Goal: Information Seeking & Learning: Understand process/instructions

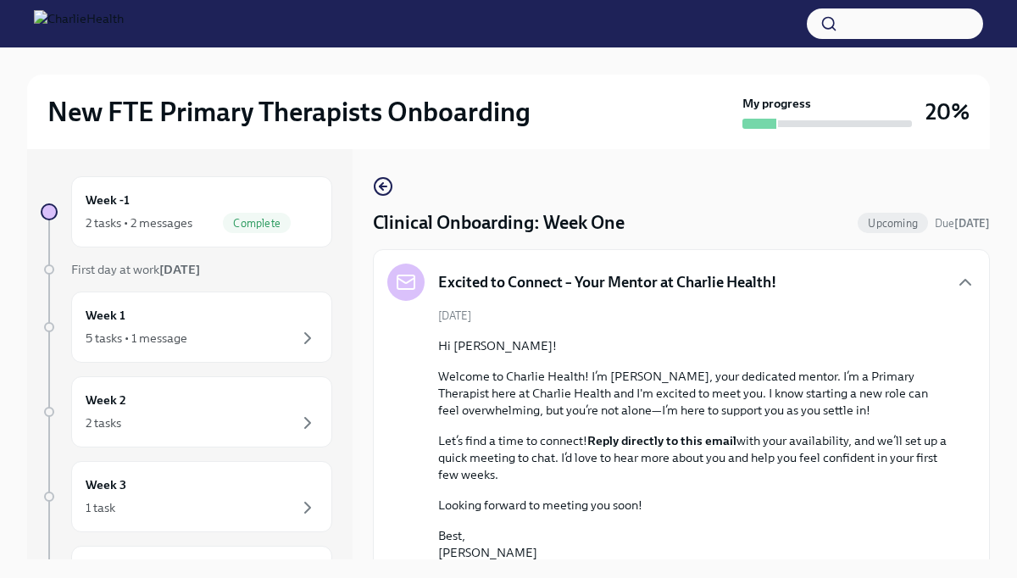
scroll to position [413, 0]
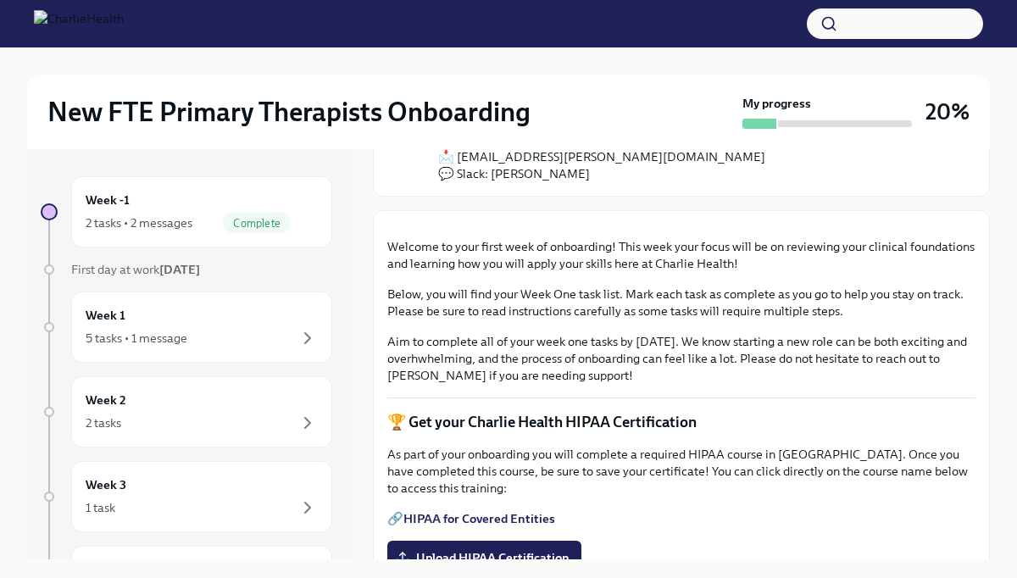
click at [140, 315] on div "Week 1 5 tasks • 1 message" at bounding box center [202, 327] width 232 height 42
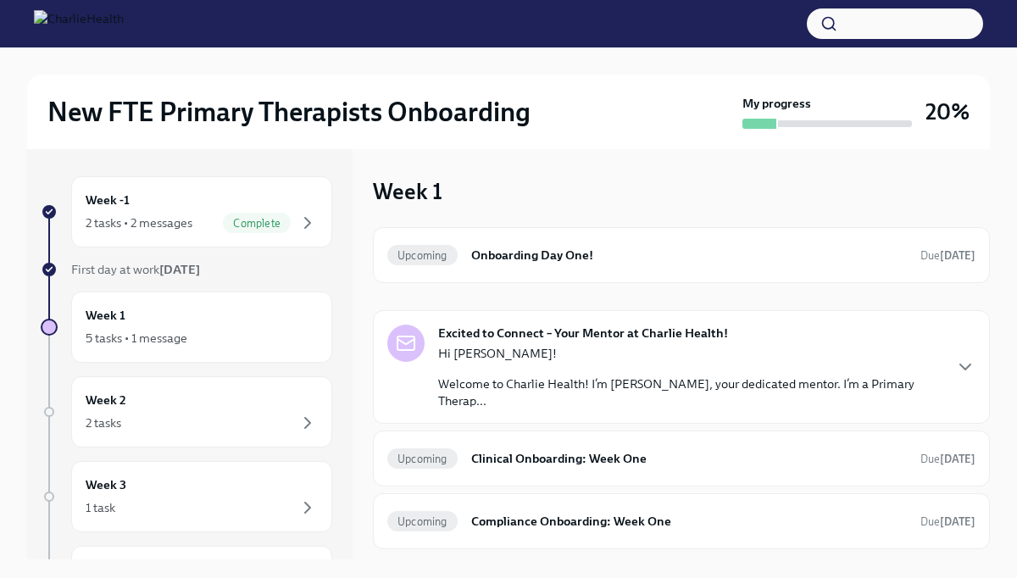
click at [466, 360] on p "Hi [PERSON_NAME]!" at bounding box center [689, 353] width 503 height 17
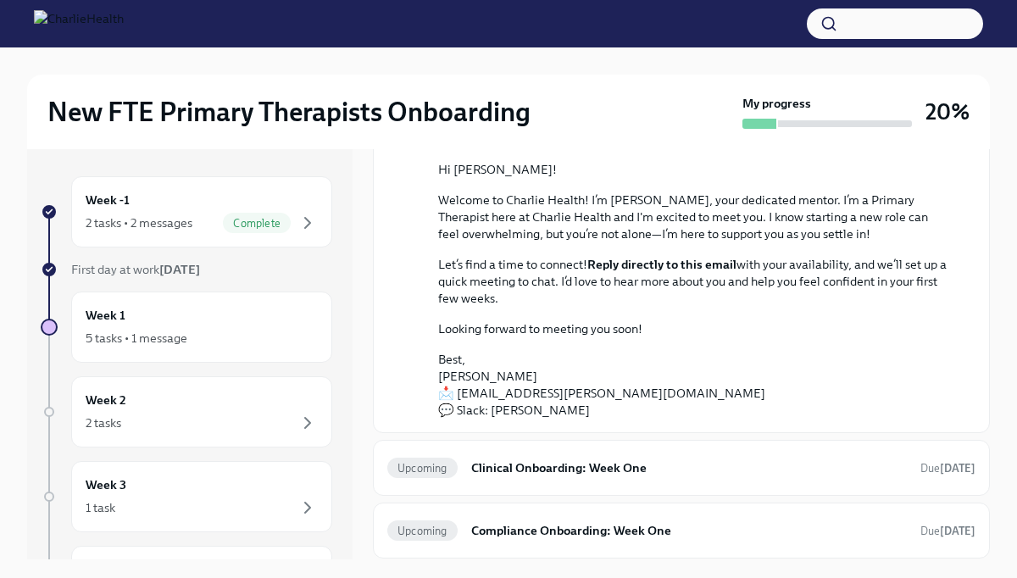
scroll to position [289, 0]
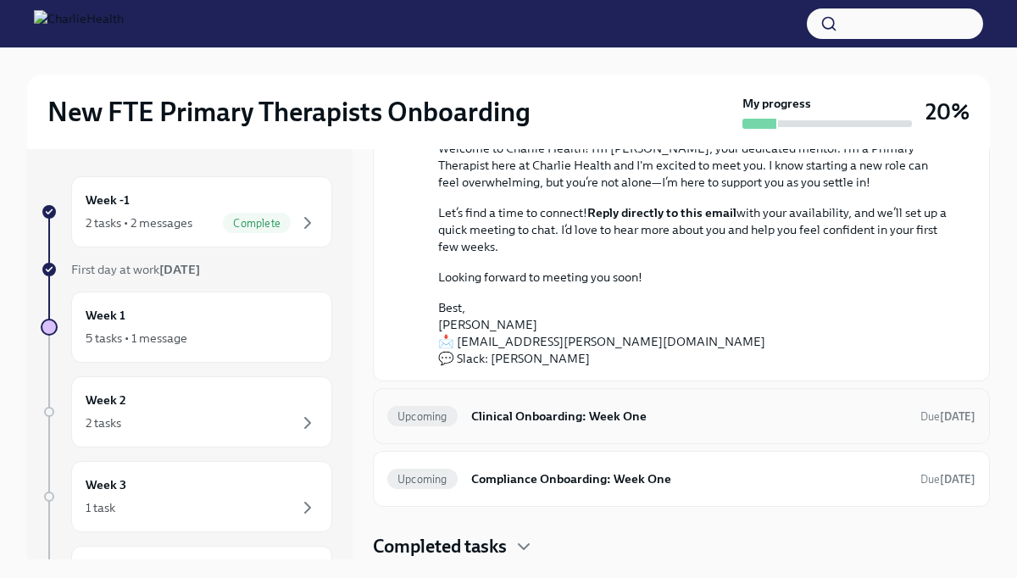
click at [533, 396] on div "Upcoming Clinical Onboarding: Week One Due [DATE]" at bounding box center [681, 416] width 617 height 56
click at [529, 426] on div "Upcoming Clinical Onboarding: Week One Due [DATE]" at bounding box center [681, 416] width 588 height 27
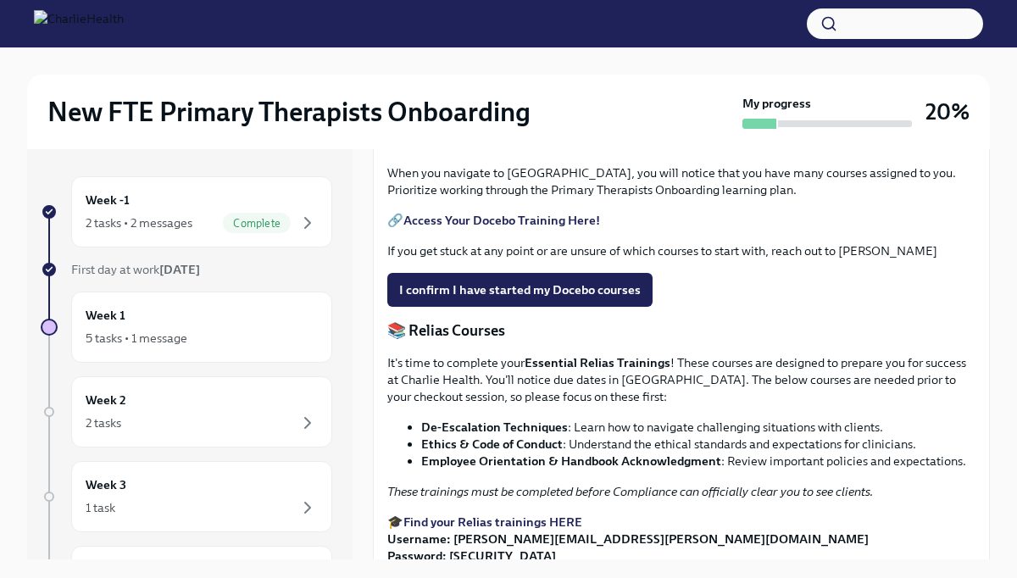
scroll to position [720, 0]
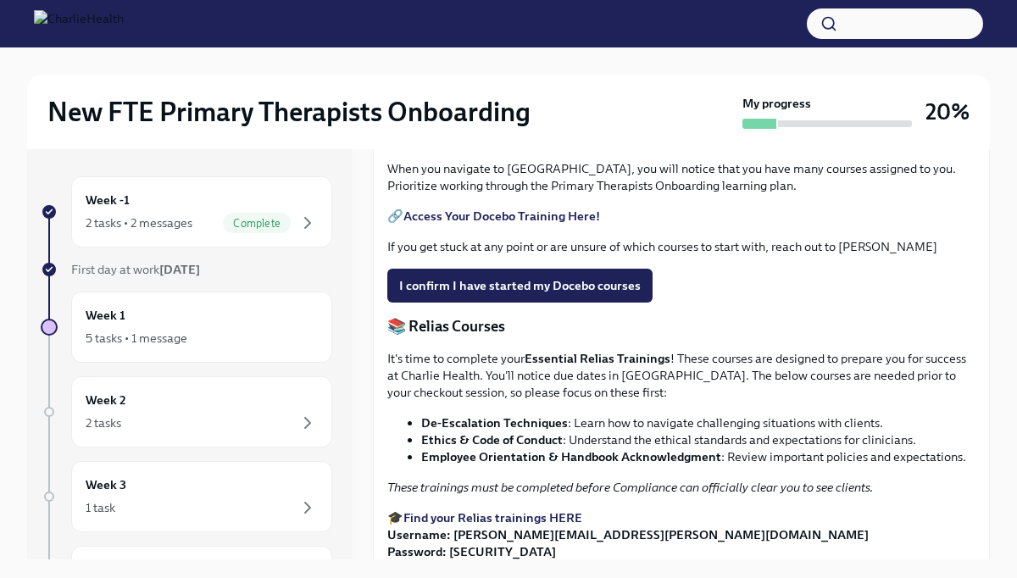
click at [491, 224] on strong "Access Your Docebo Training Here!" at bounding box center [501, 216] width 197 height 15
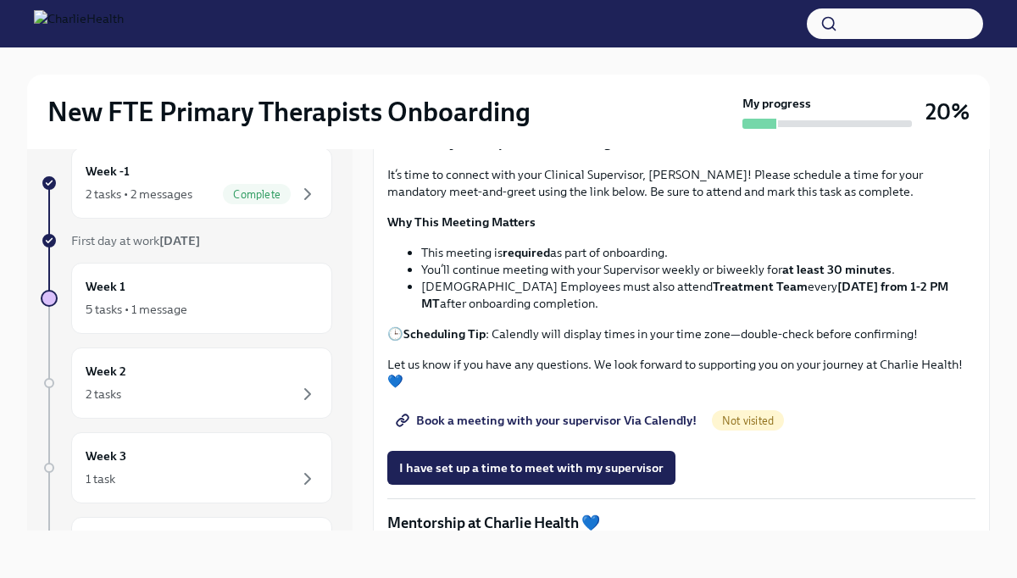
scroll to position [1063, 0]
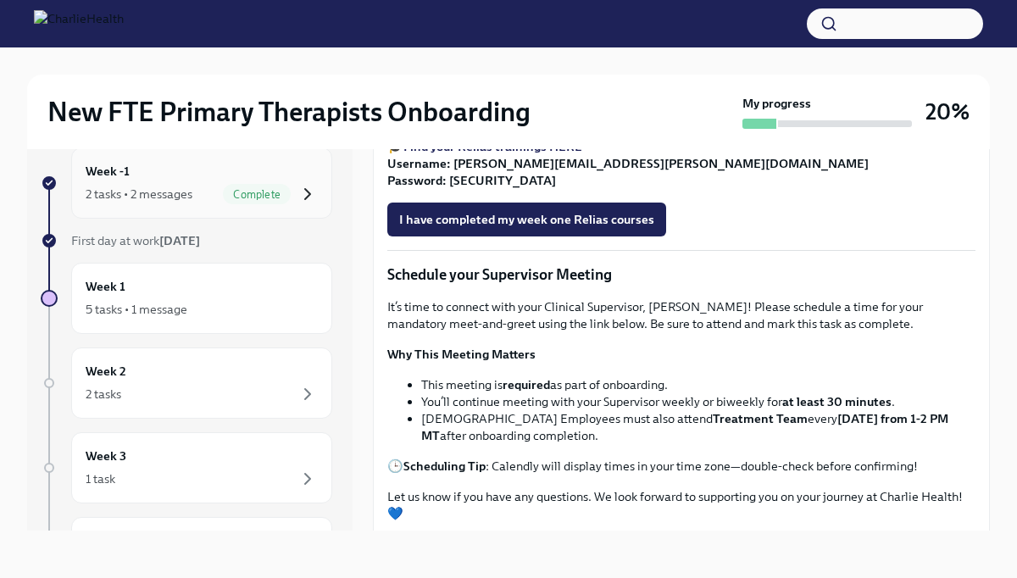
click at [305, 197] on icon "button" at bounding box center [308, 194] width 20 height 20
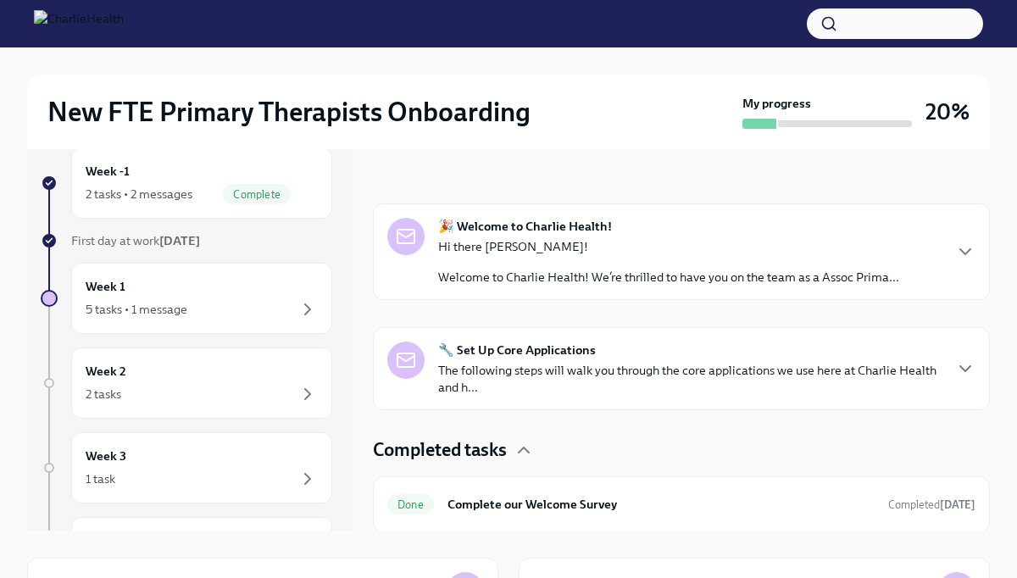
scroll to position [266, 0]
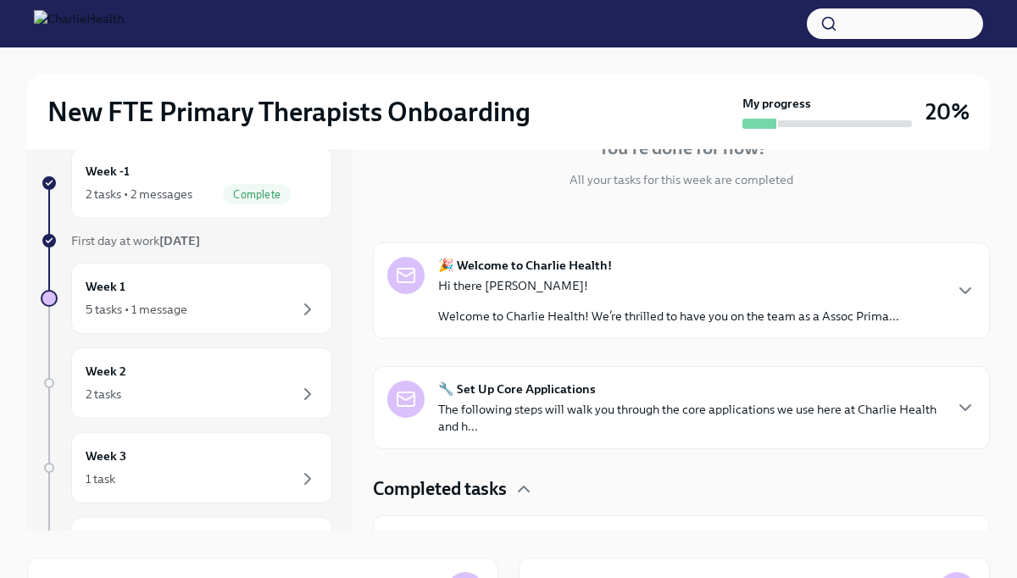
click at [553, 427] on p "The following steps will walk you through the core applications we use here at …" at bounding box center [689, 418] width 503 height 34
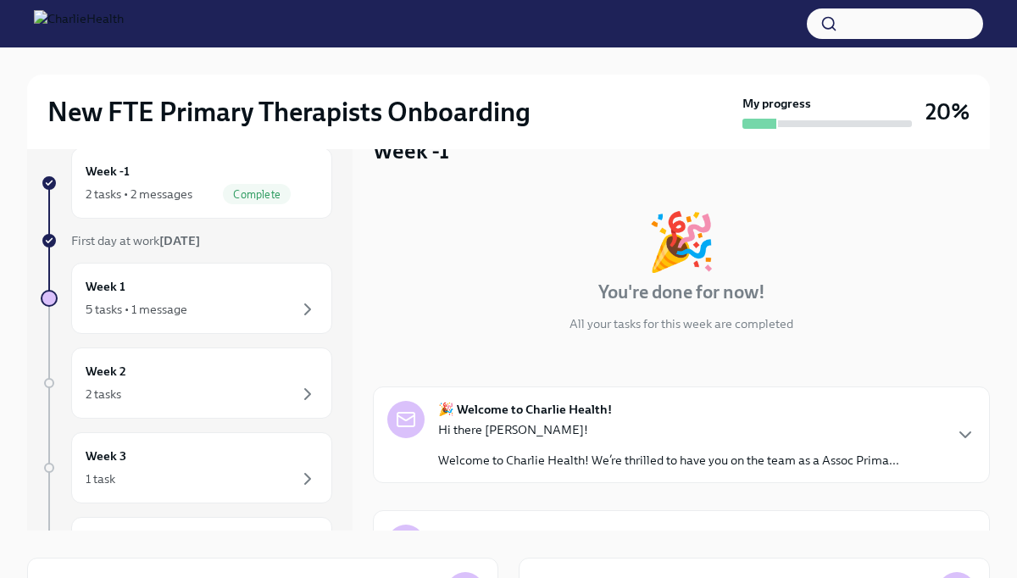
scroll to position [0, 0]
